Goal: Check status: Check status

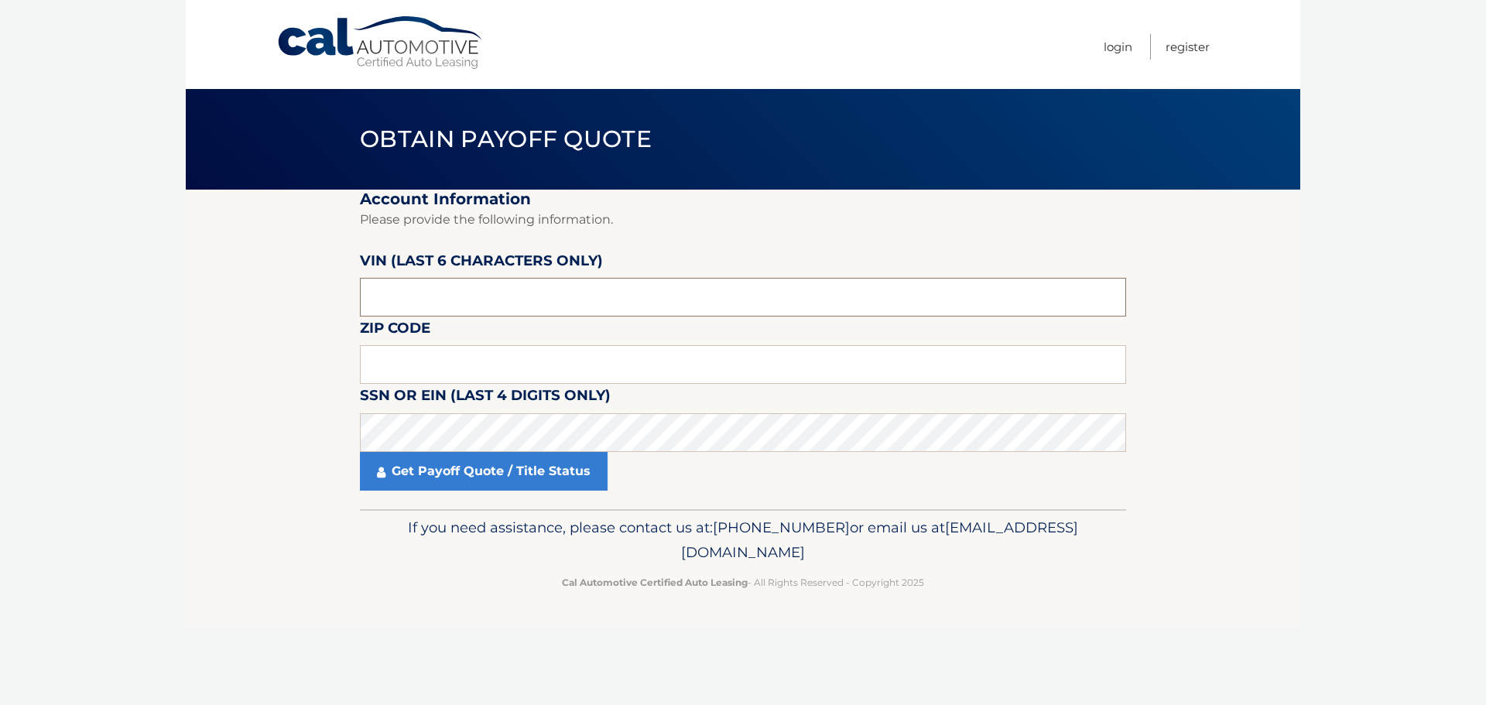
click at [467, 305] on input "text" at bounding box center [743, 297] width 766 height 39
click at [429, 365] on input "text" at bounding box center [743, 364] width 766 height 39
click at [434, 361] on input "text" at bounding box center [743, 364] width 766 height 39
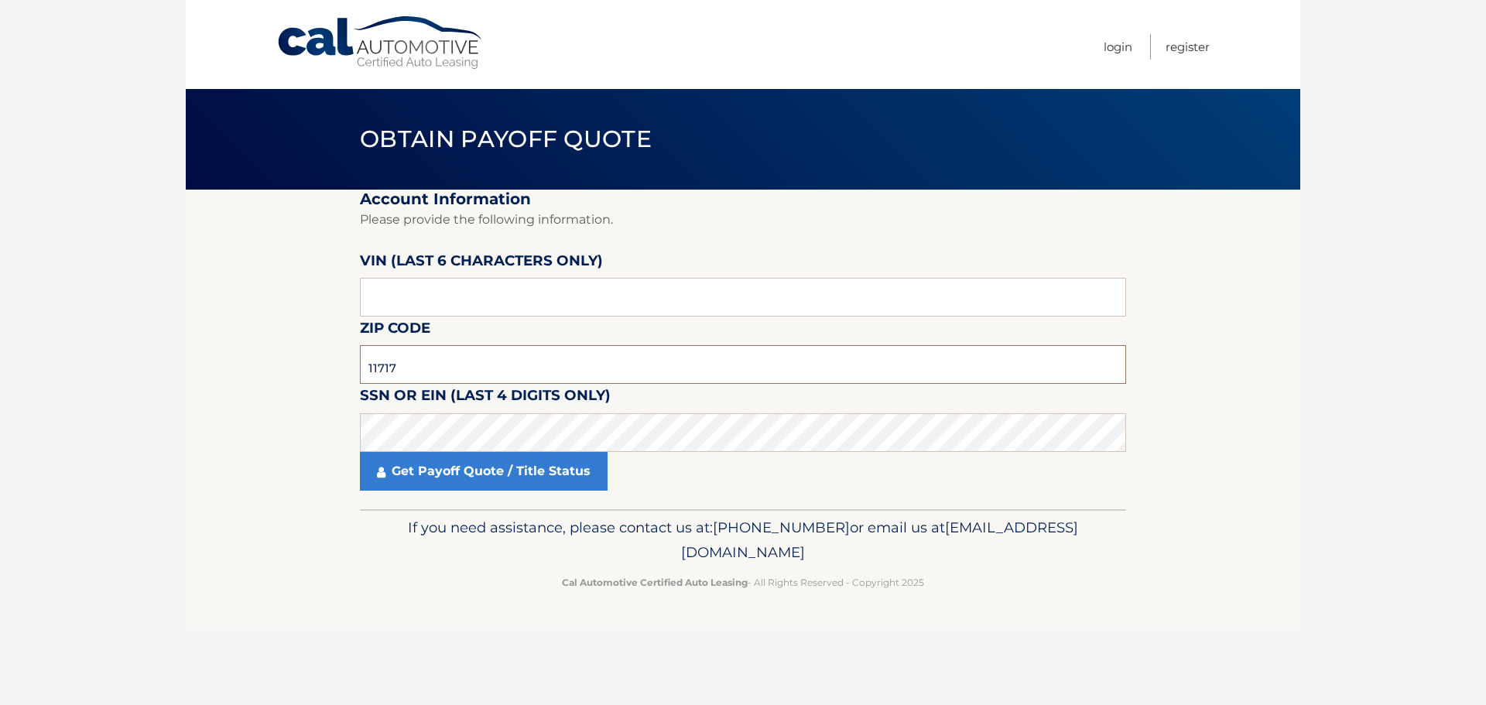
type input "11717"
click button "For Originating Dealer" at bounding box center [0, 0] width 0 height 0
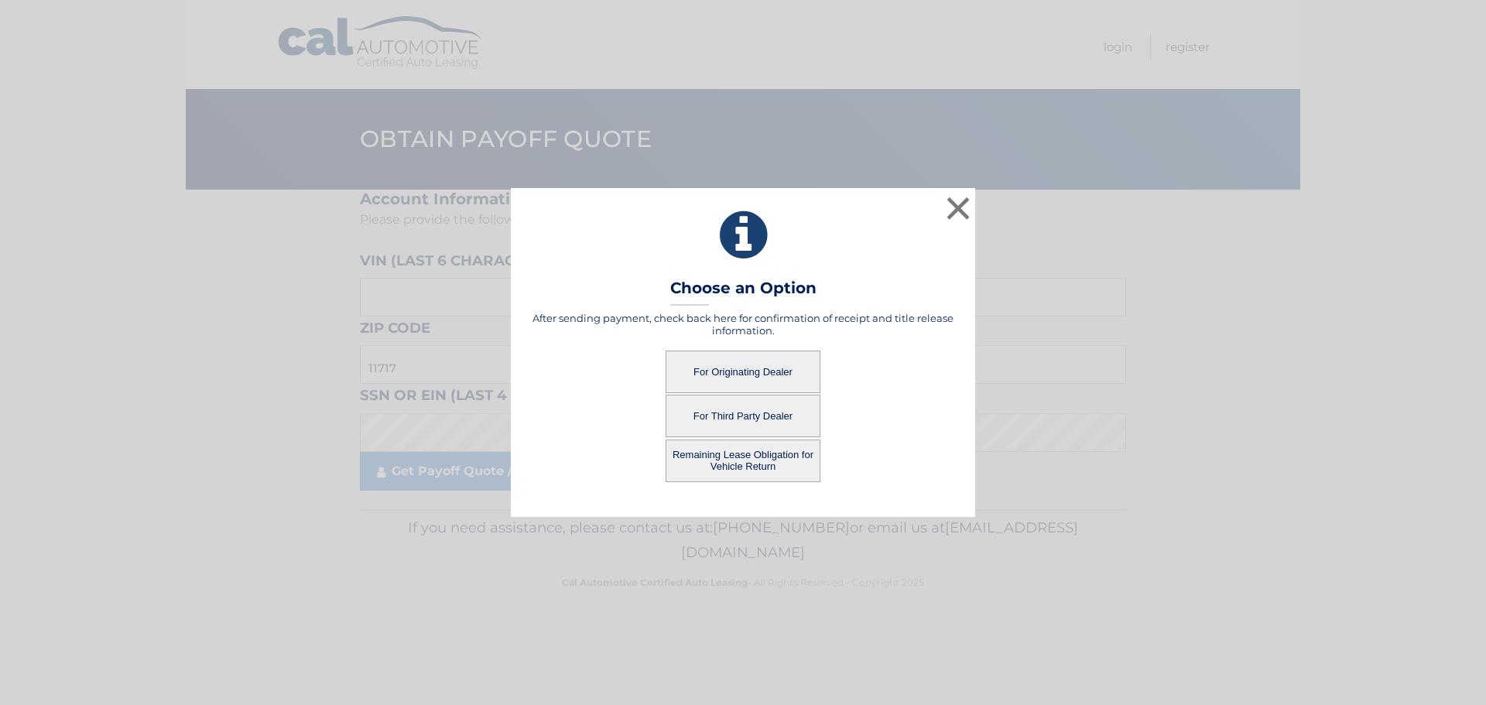
click at [792, 371] on button "For Originating Dealer" at bounding box center [743, 372] width 155 height 43
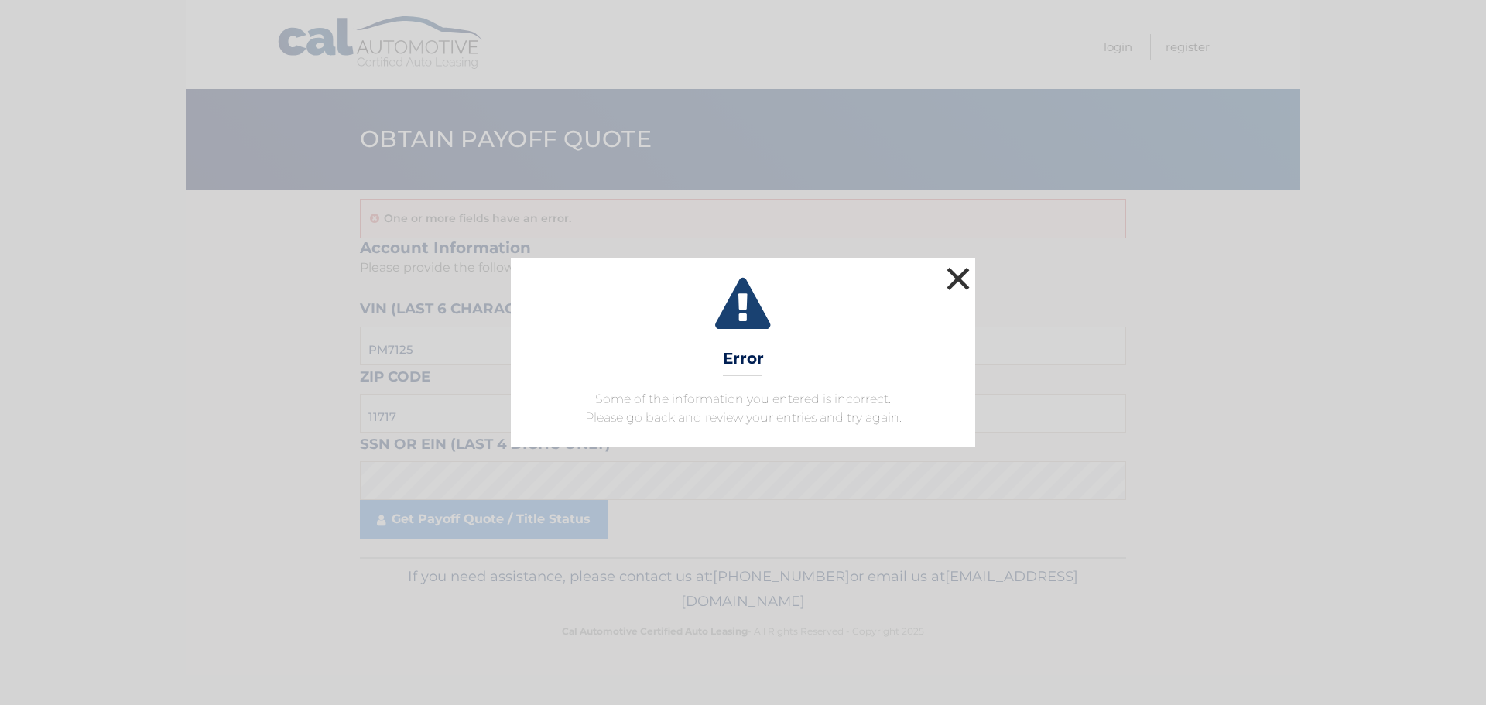
click at [969, 284] on button "×" at bounding box center [958, 278] width 31 height 31
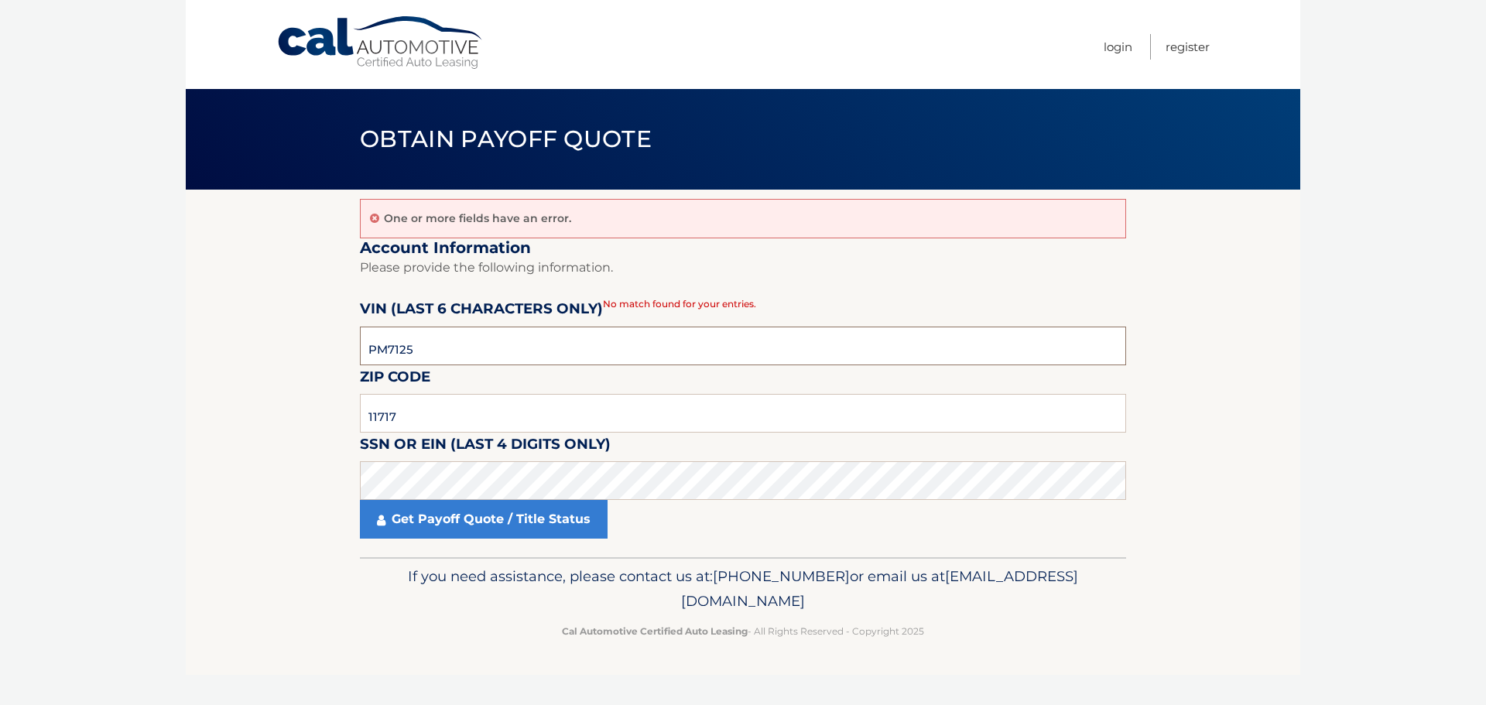
click at [392, 343] on input "PM7125" at bounding box center [743, 346] width 766 height 39
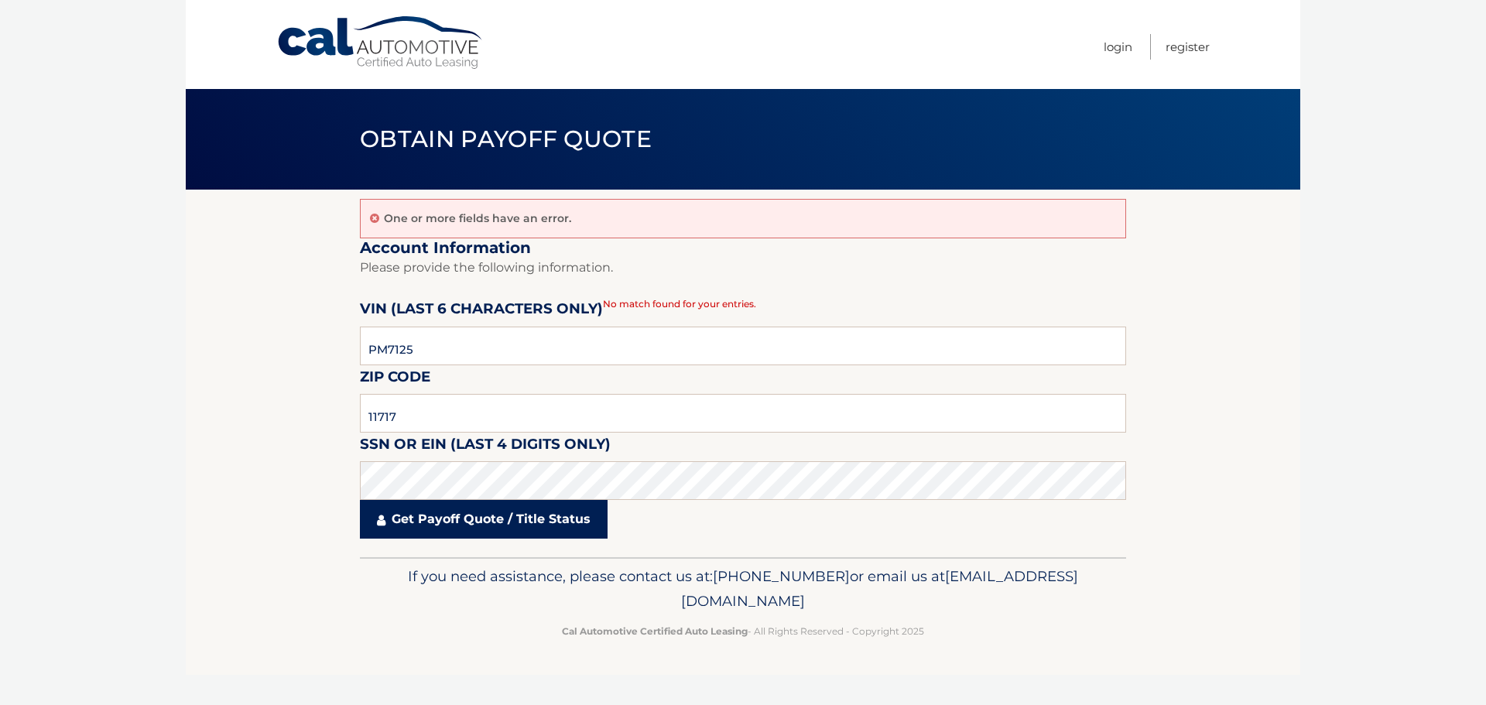
click at [427, 527] on link "Get Payoff Quote / Title Status" at bounding box center [484, 519] width 248 height 39
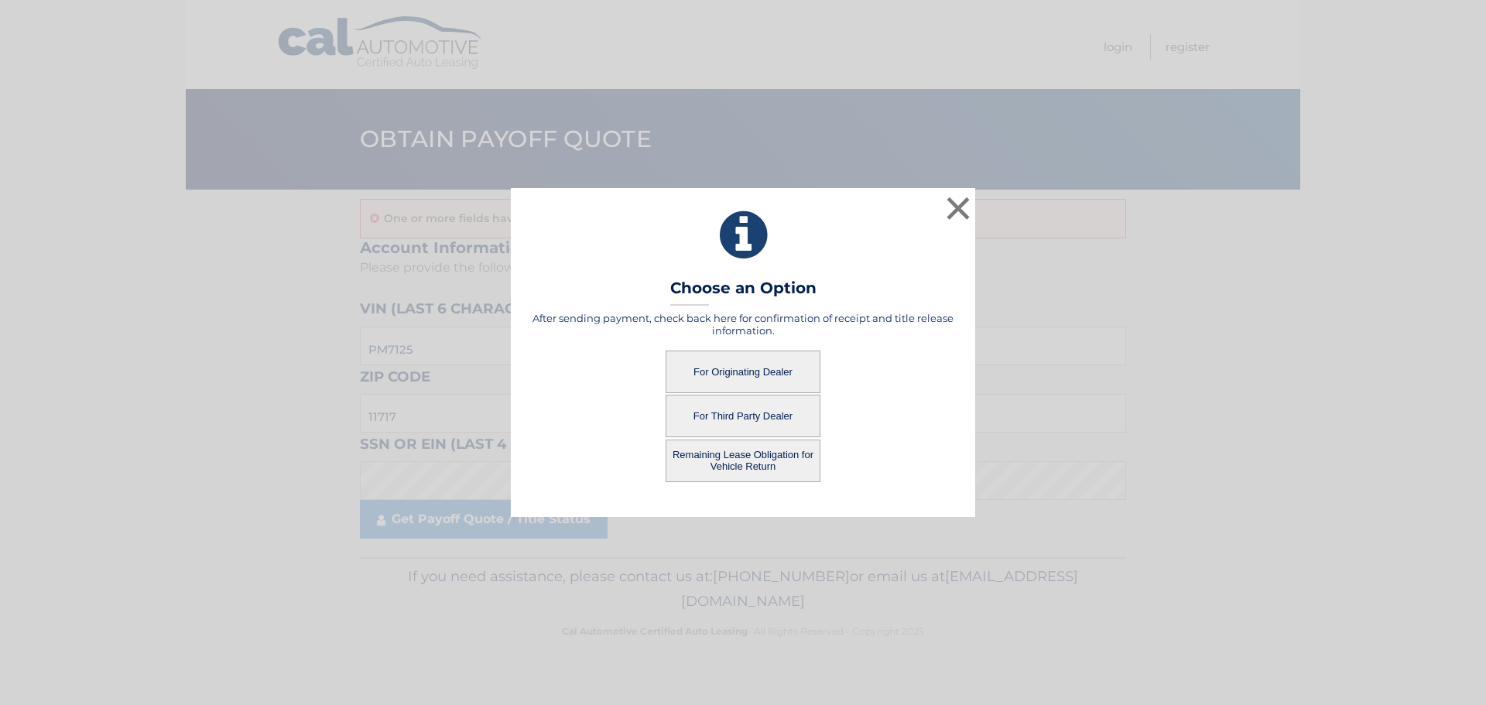
click at [714, 368] on button "For Originating Dealer" at bounding box center [743, 372] width 155 height 43
click at [712, 368] on button "For Originating Dealer" at bounding box center [743, 372] width 155 height 43
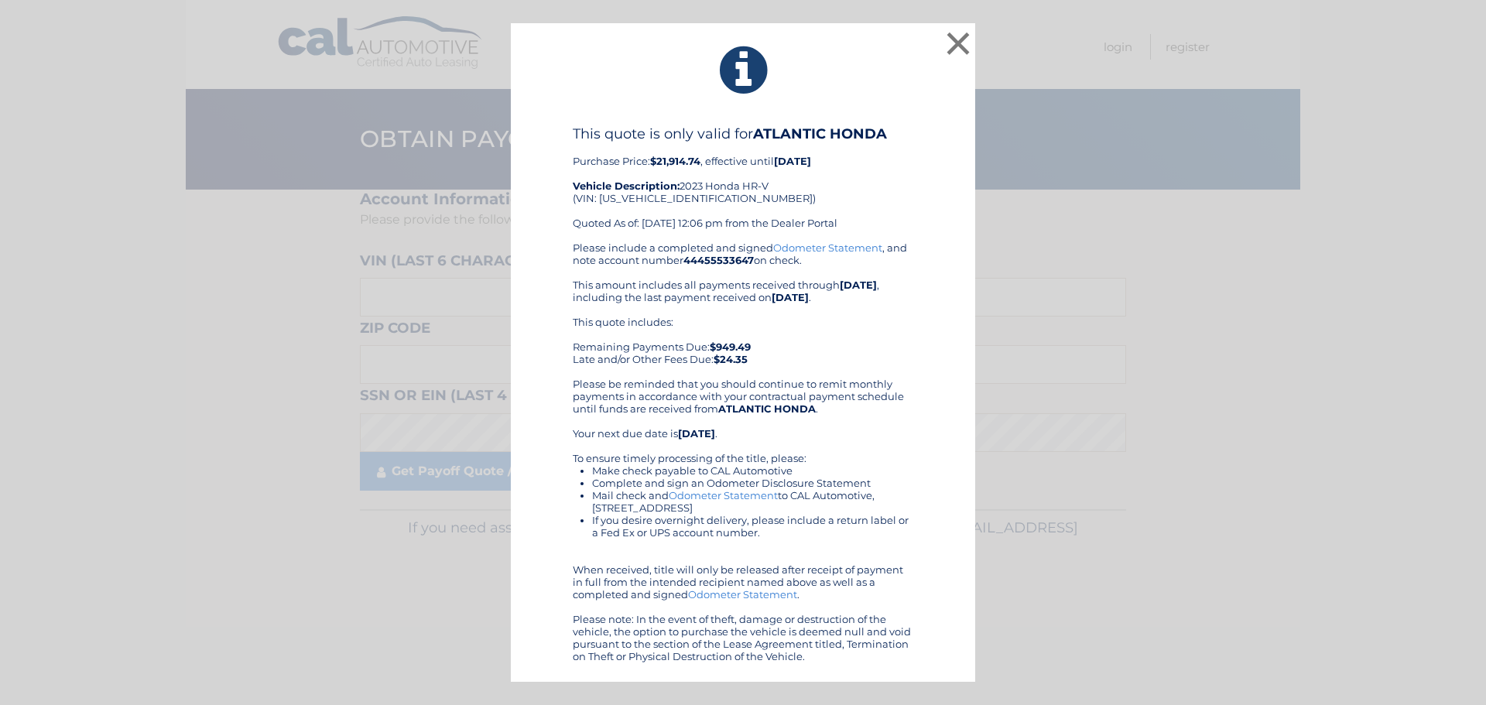
drag, startPoint x: 649, startPoint y: 159, endPoint x: 706, endPoint y: 163, distance: 57.4
click at [706, 163] on div "This quote is only valid for ATLANTIC HONDA Purchase Price: $21,914.74 , effect…" at bounding box center [743, 183] width 341 height 116
click at [714, 126] on h4 "This quote is only valid for ATLANTIC HONDA" at bounding box center [743, 133] width 341 height 17
drag, startPoint x: 570, startPoint y: 105, endPoint x: 874, endPoint y: 655, distance: 628.1
click at [874, 655] on div "× This quote is only valid for ATLANTIC HONDA Purchase Price: $21,914.74 , effe…" at bounding box center [743, 352] width 464 height 659
